Goal: Communication & Community: Share content

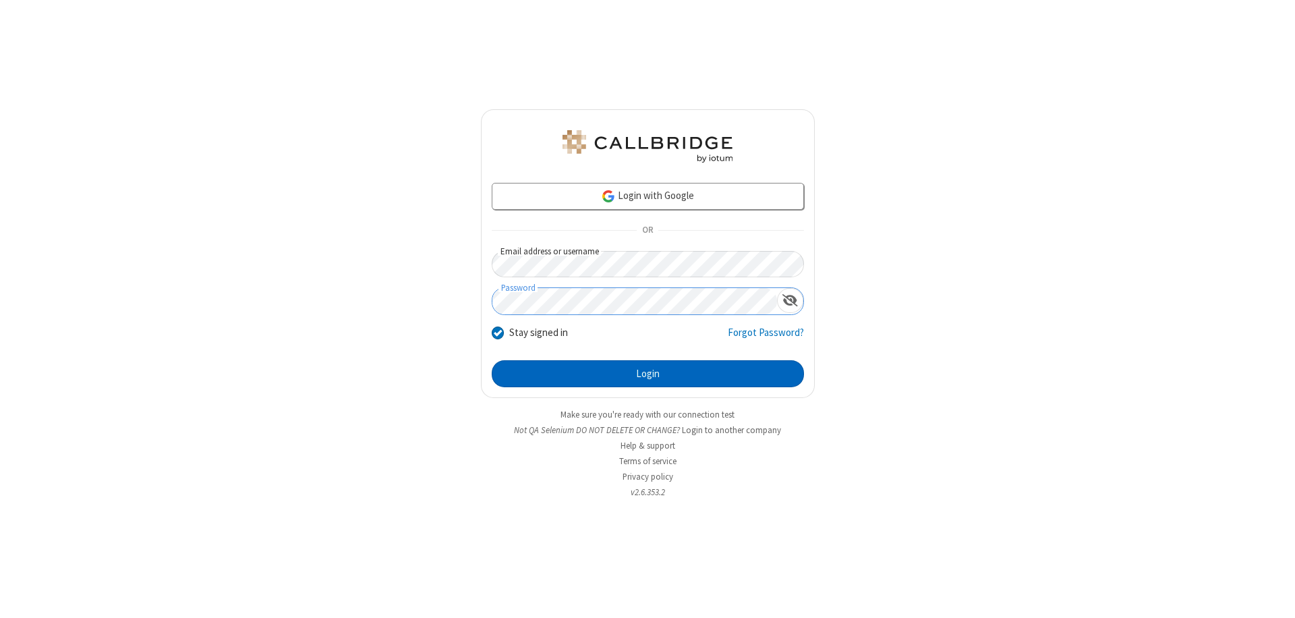
click at [648, 374] on button "Login" at bounding box center [648, 373] width 312 height 27
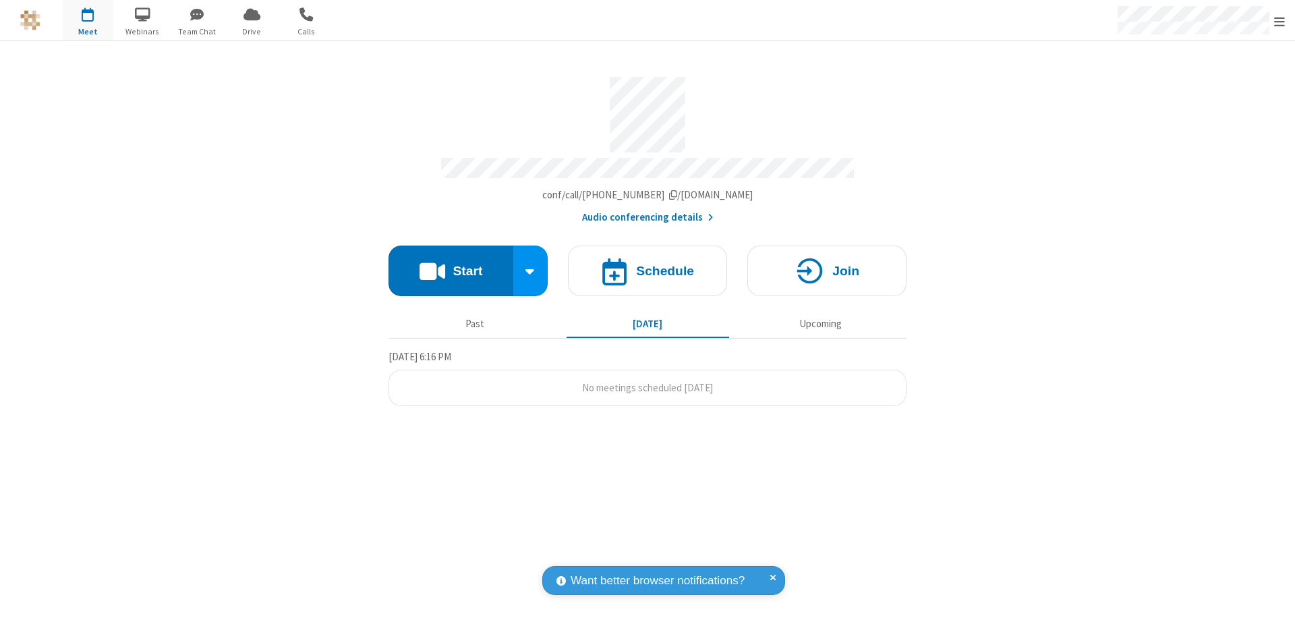
click at [451, 264] on button "Start" at bounding box center [451, 271] width 125 height 51
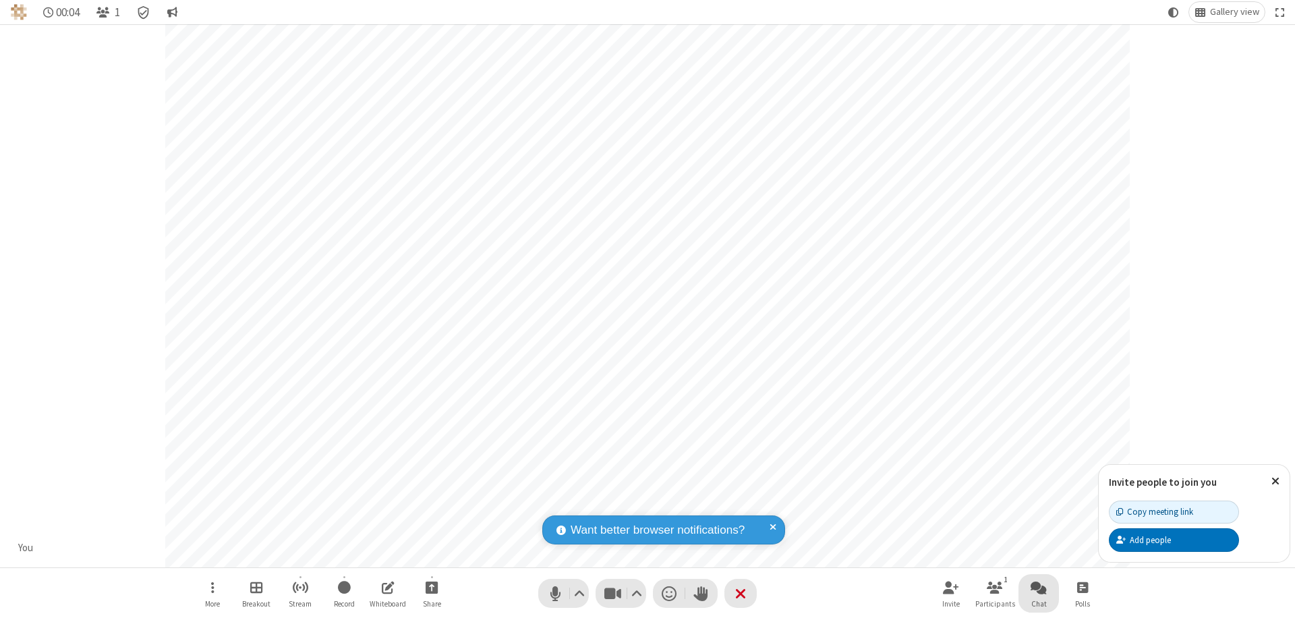
click at [1039, 587] on span "Open chat" at bounding box center [1039, 587] width 16 height 17
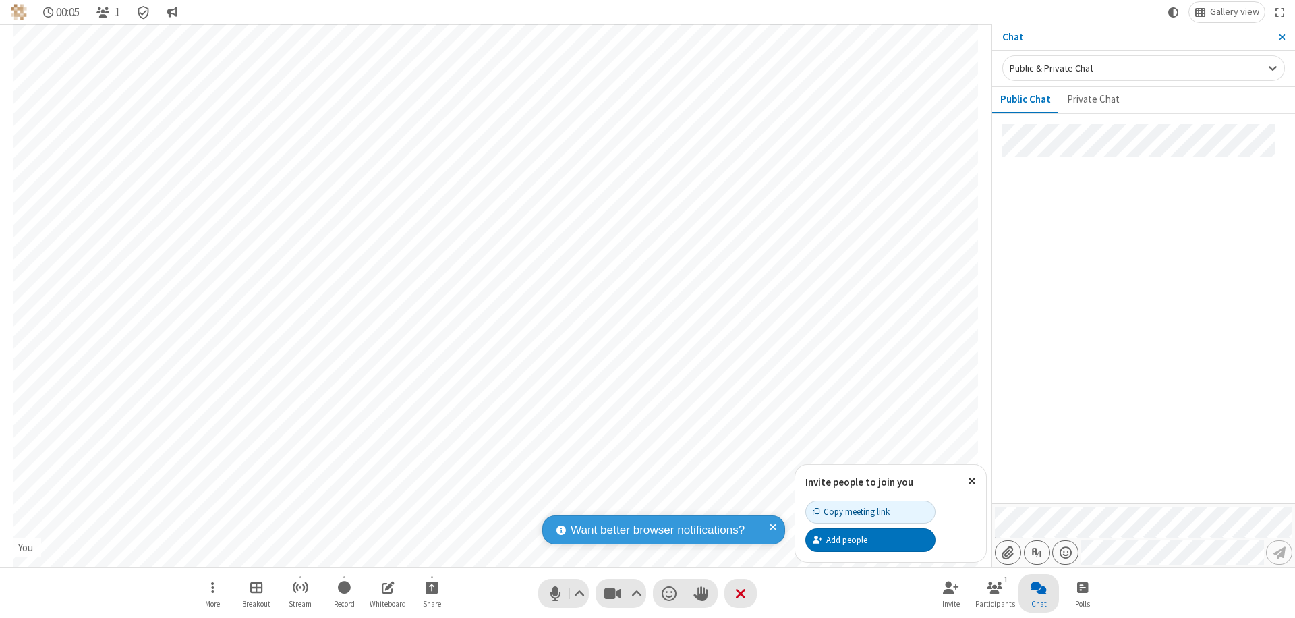
type input "C:\fakepath\doc_test.docx"
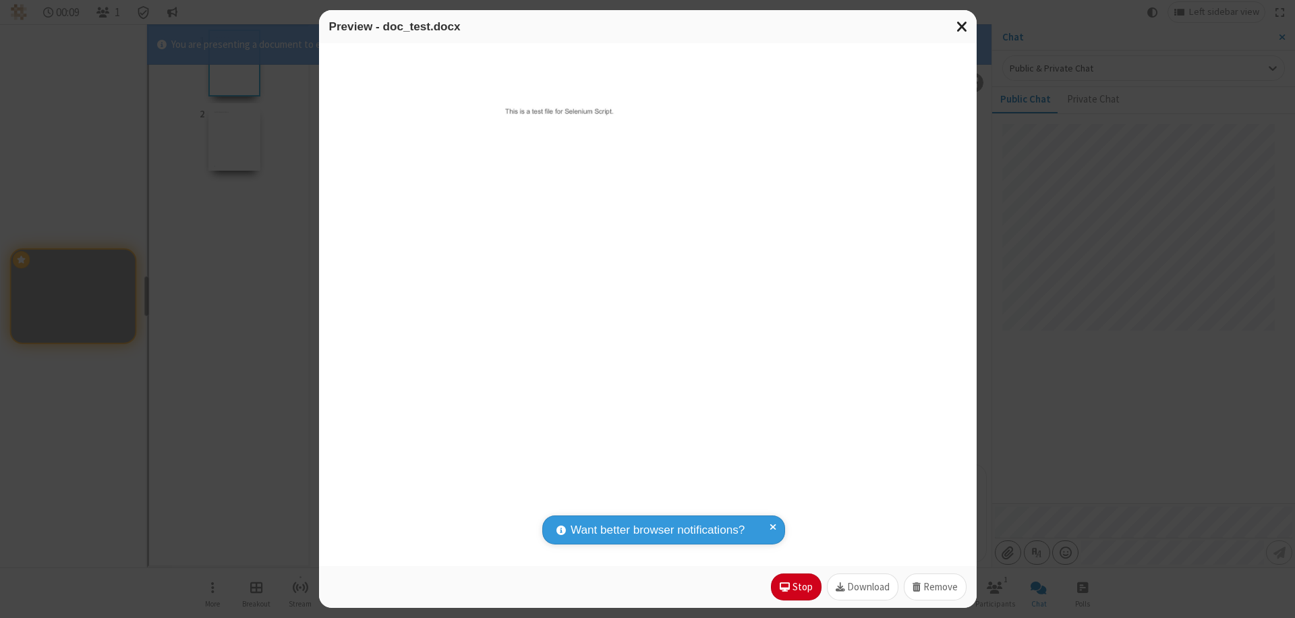
click at [962, 26] on span "Close modal" at bounding box center [963, 27] width 12 height 18
